Goal: Transaction & Acquisition: Purchase product/service

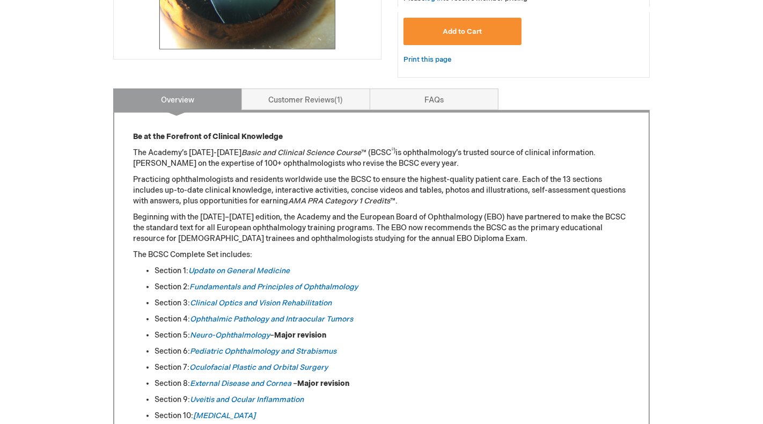
scroll to position [398, 0]
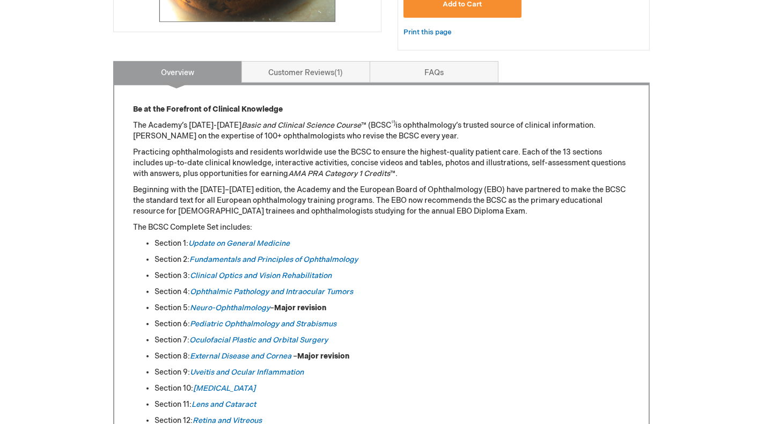
click at [152, 153] on p "Practicing ophthalmologists and residents worldwide use the BCSC to ensure the …" at bounding box center [381, 163] width 497 height 32
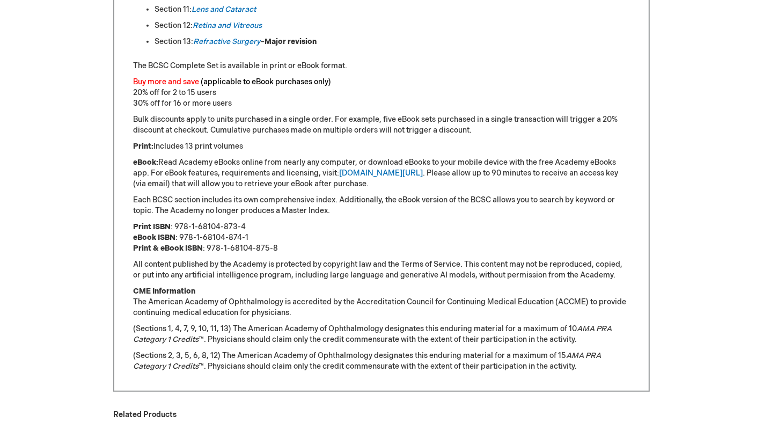
scroll to position [0, 0]
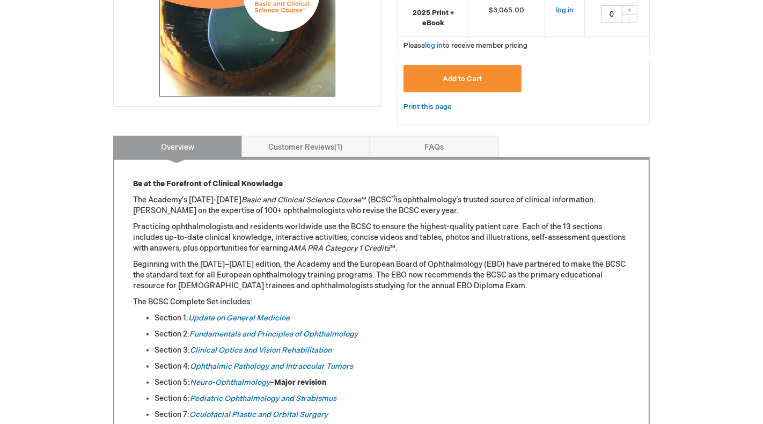
scroll to position [414, 0]
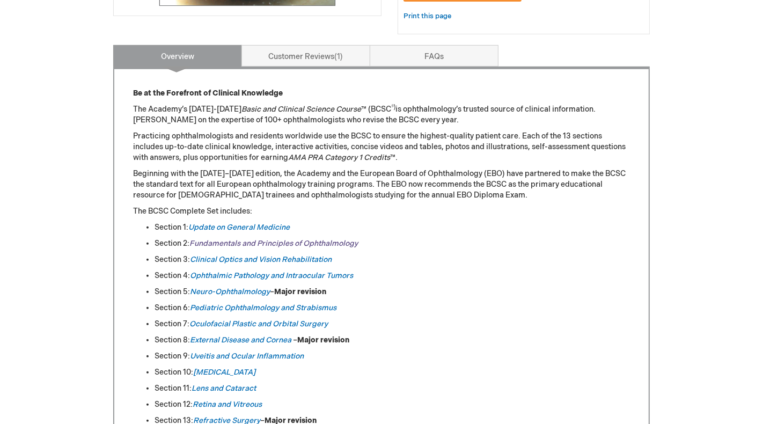
click at [326, 239] on link "Fundamentals and Principles of Ophthalmology" at bounding box center [273, 243] width 168 height 9
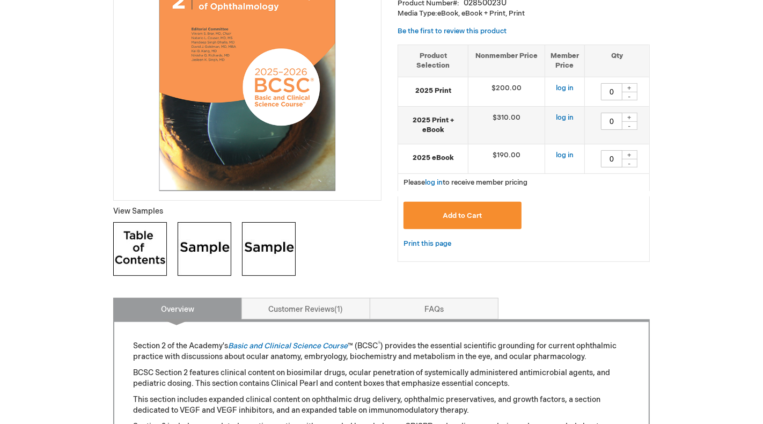
scroll to position [242, 0]
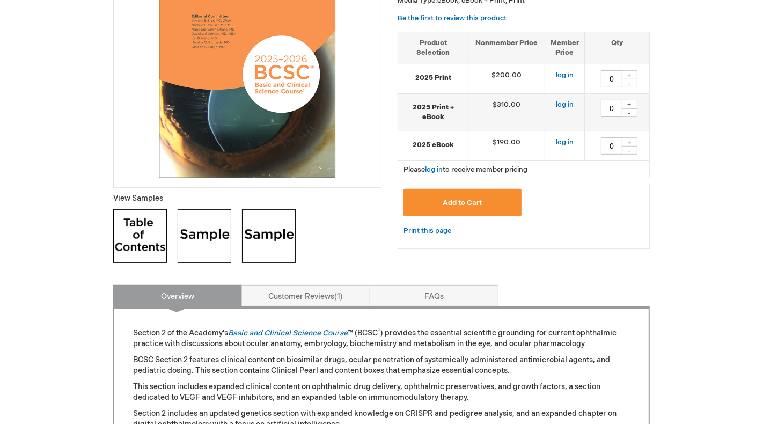
click at [121, 231] on img at bounding box center [140, 236] width 54 height 54
click at [633, 237] on div "Print this page" at bounding box center [523, 236] width 252 height 25
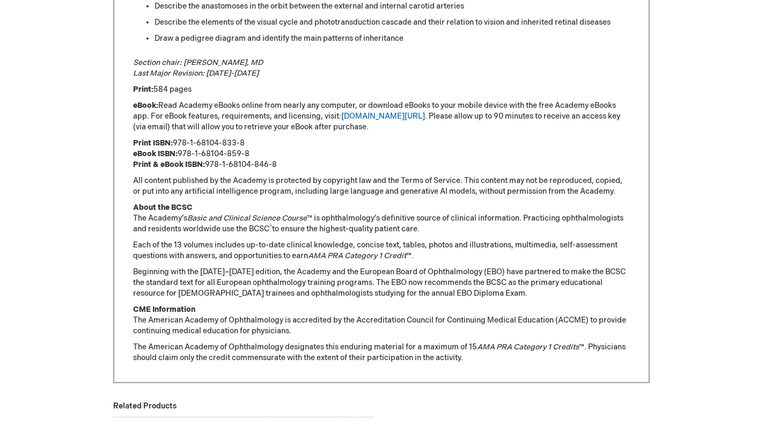
scroll to position [0, 0]
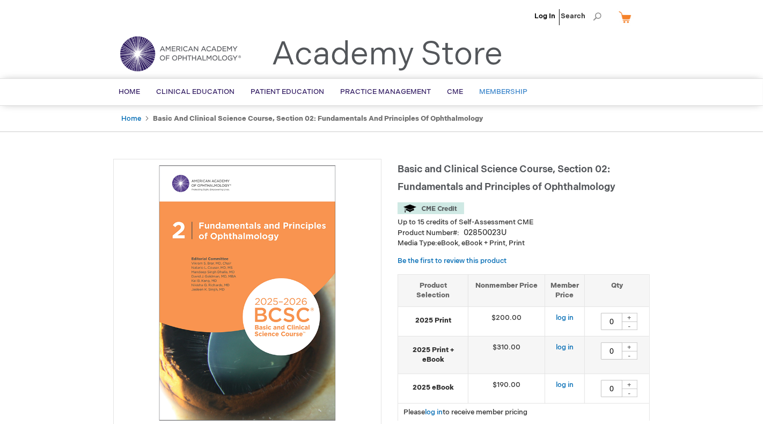
click at [507, 91] on span "Membership" at bounding box center [503, 91] width 48 height 9
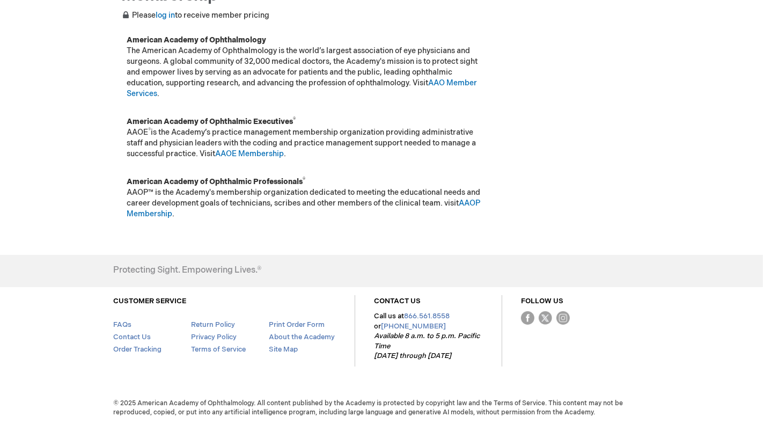
scroll to position [170, 0]
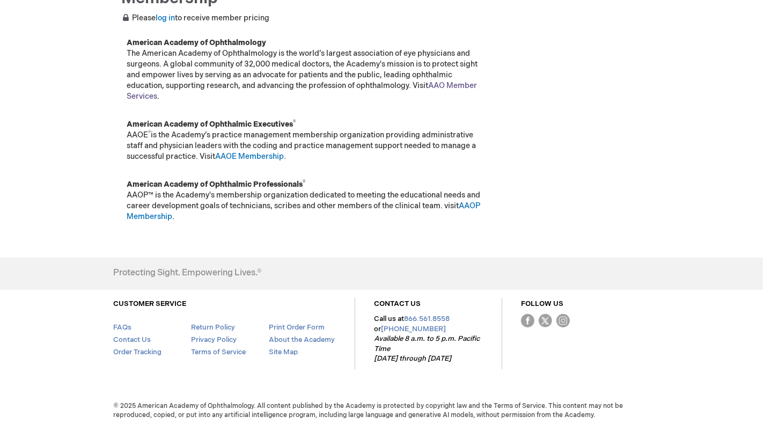
click at [470, 82] on link "AAO Member Services" at bounding box center [302, 91] width 350 height 20
click at [578, 129] on td at bounding box center [570, 143] width 159 height 60
